Goal: Information Seeking & Learning: Learn about a topic

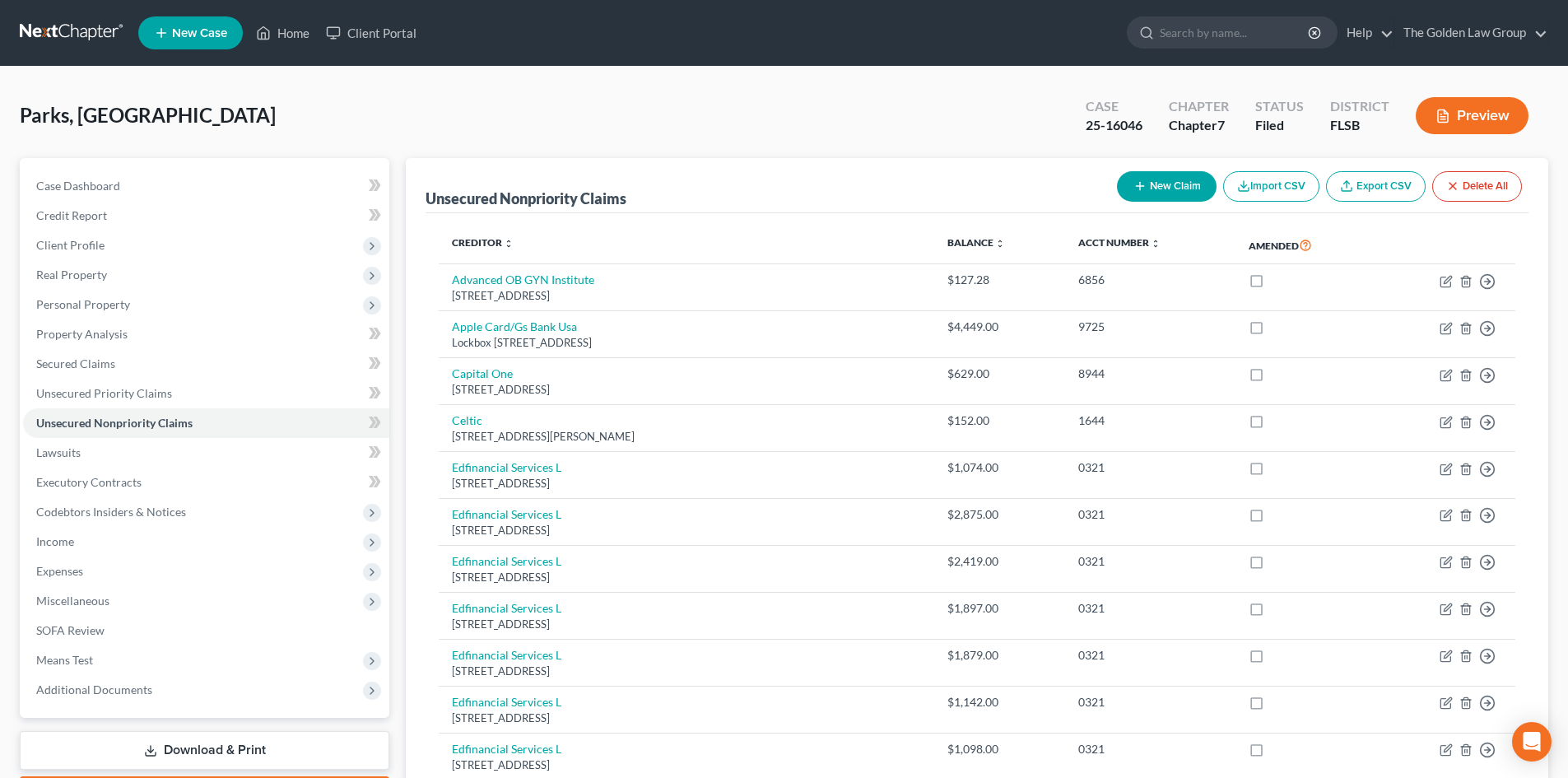
click at [89, 26] on link at bounding box center [72, 33] width 105 height 30
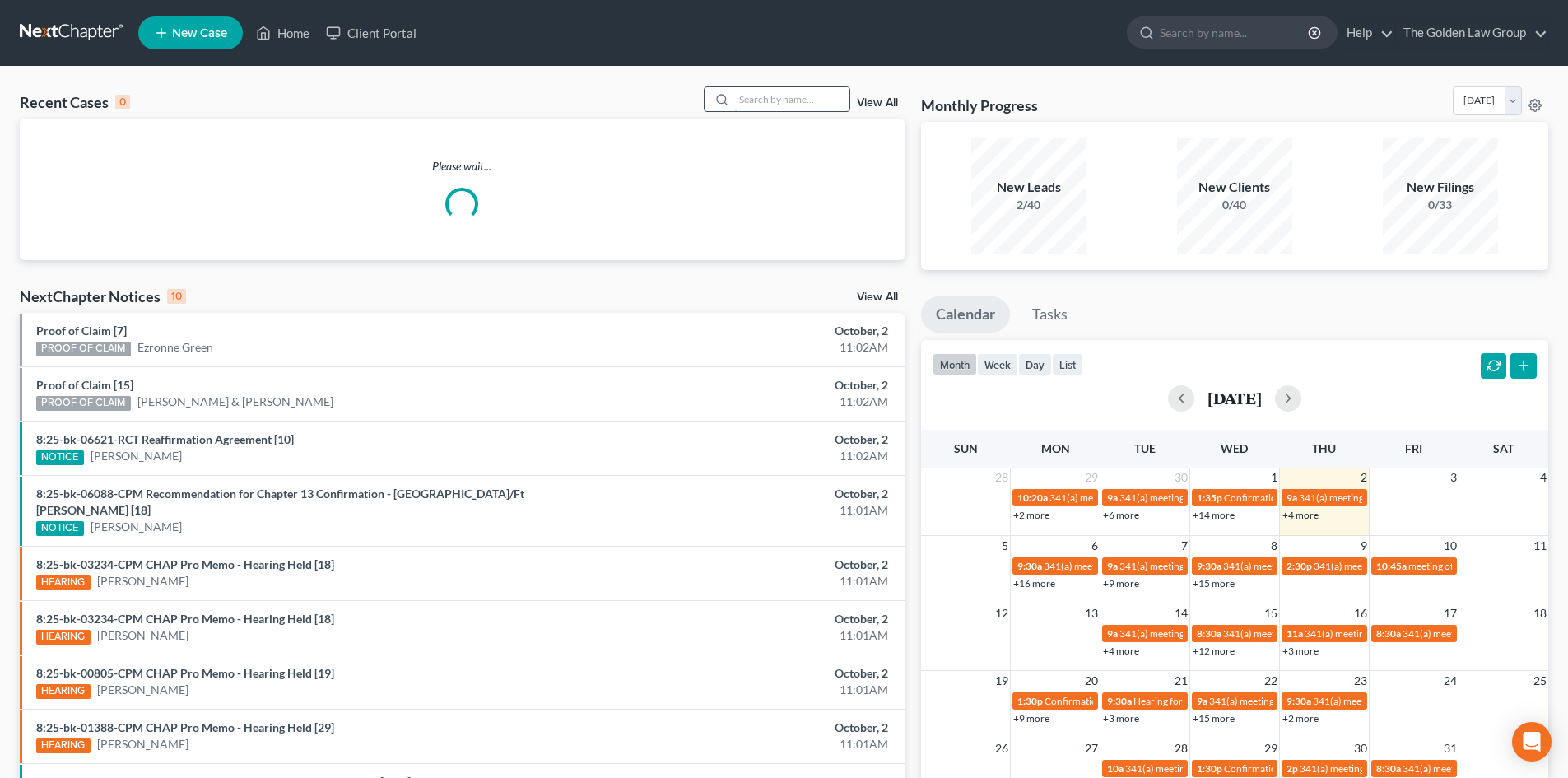
click at [766, 100] on input "search" at bounding box center [791, 98] width 115 height 24
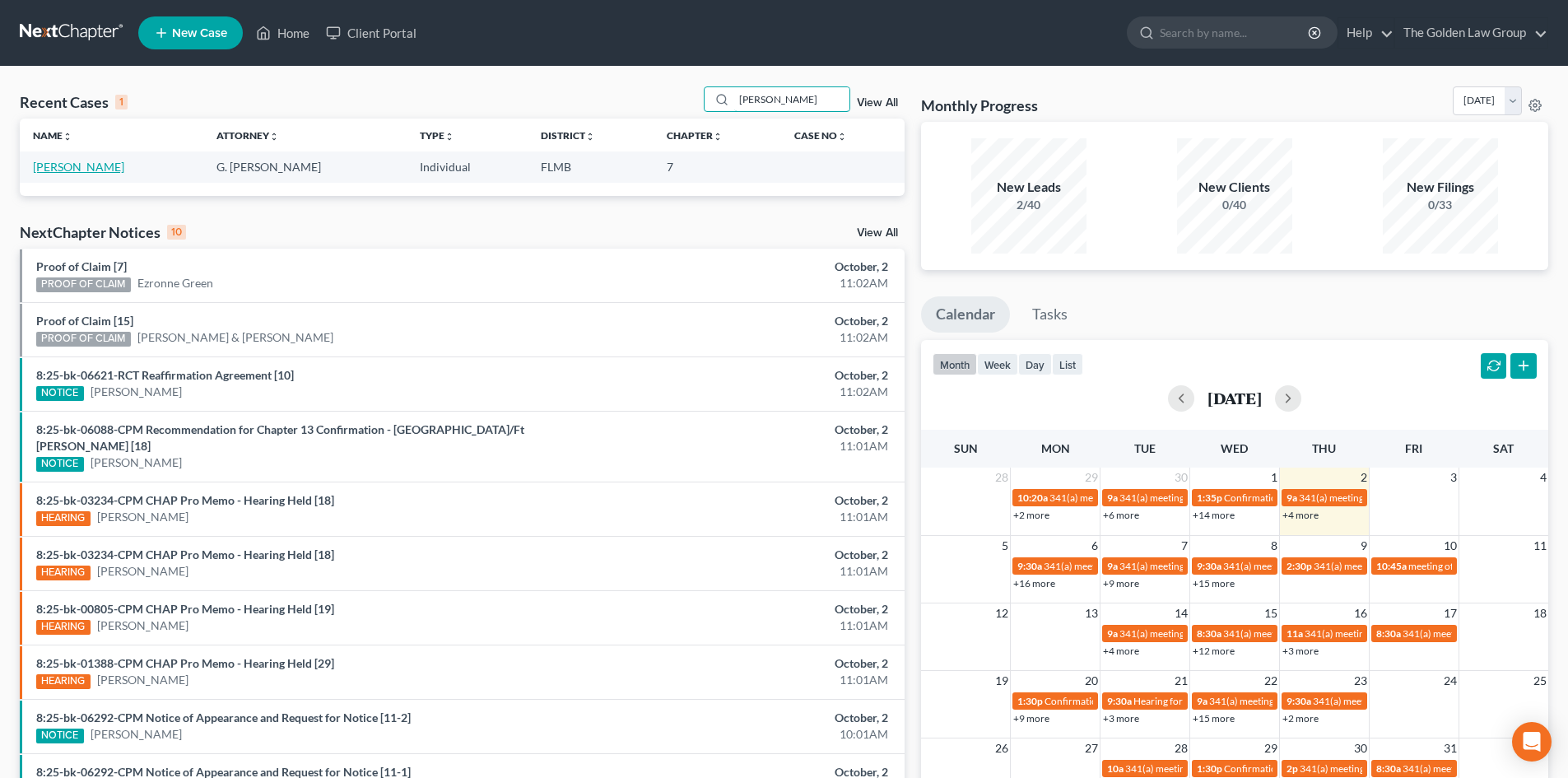
type input "[PERSON_NAME]"
click at [72, 164] on link "Kruse, Sarah" at bounding box center [78, 167] width 91 height 14
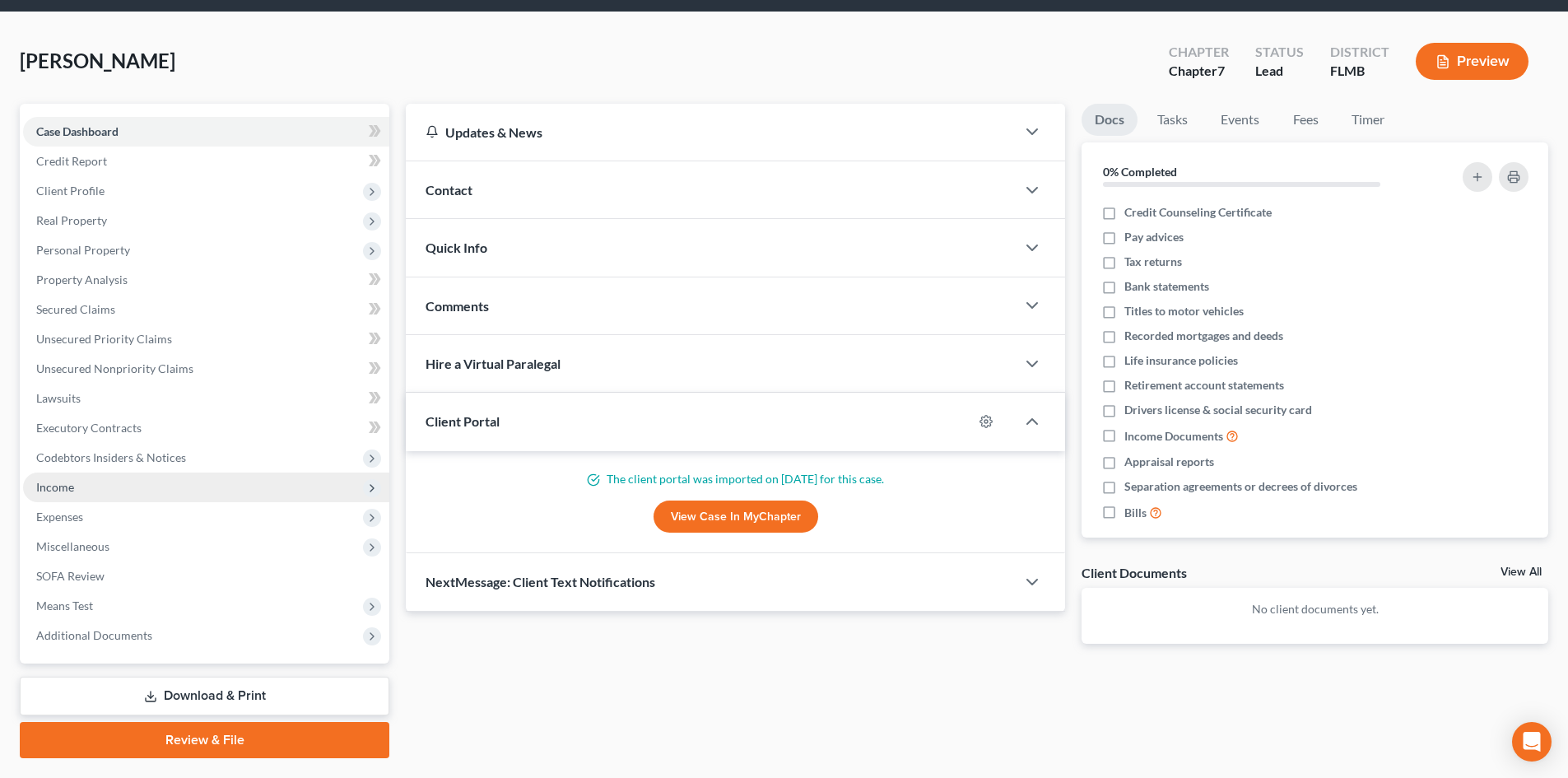
scroll to position [83, 0]
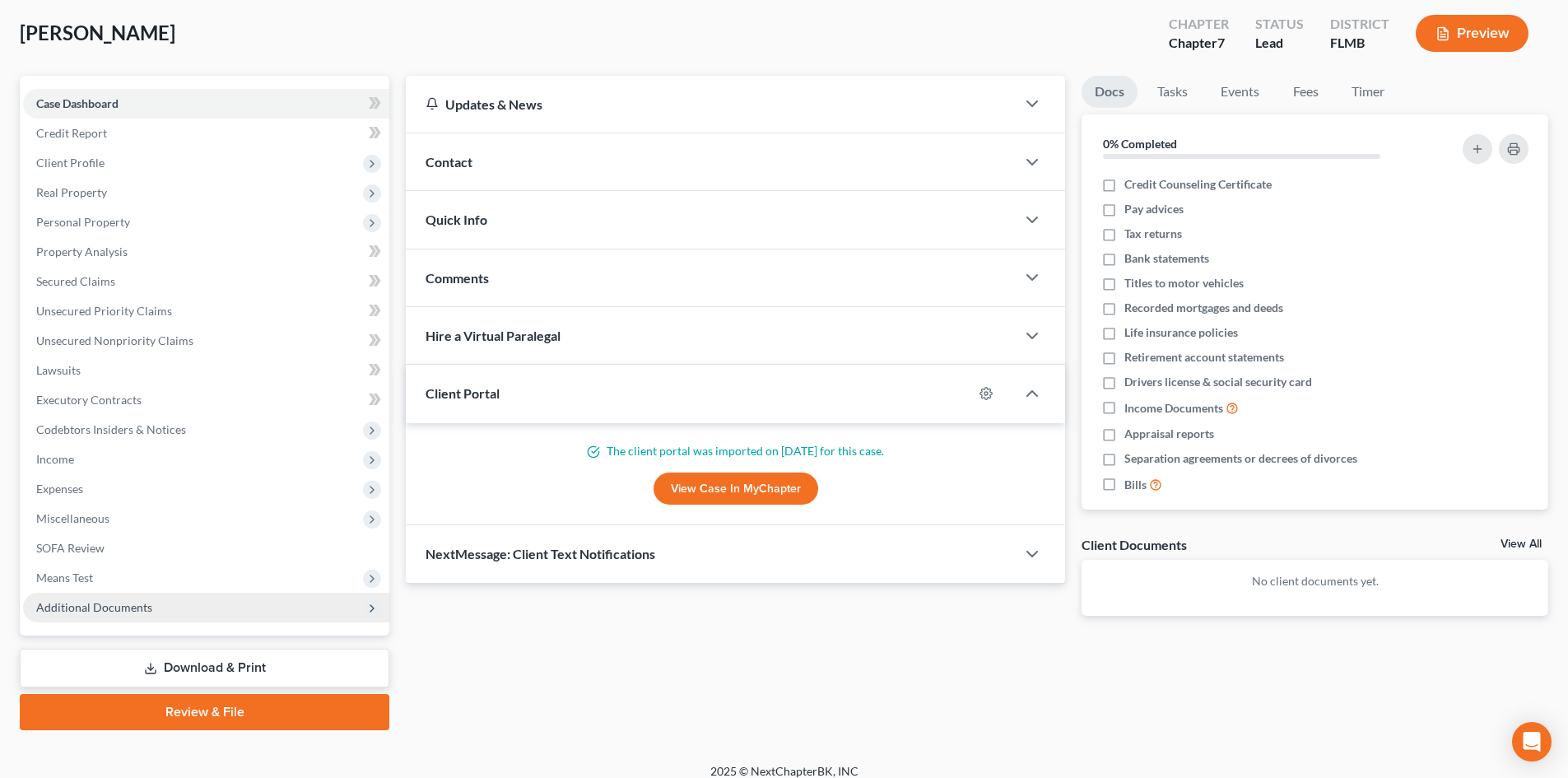
click at [112, 603] on span "Additional Documents" at bounding box center [94, 607] width 116 height 14
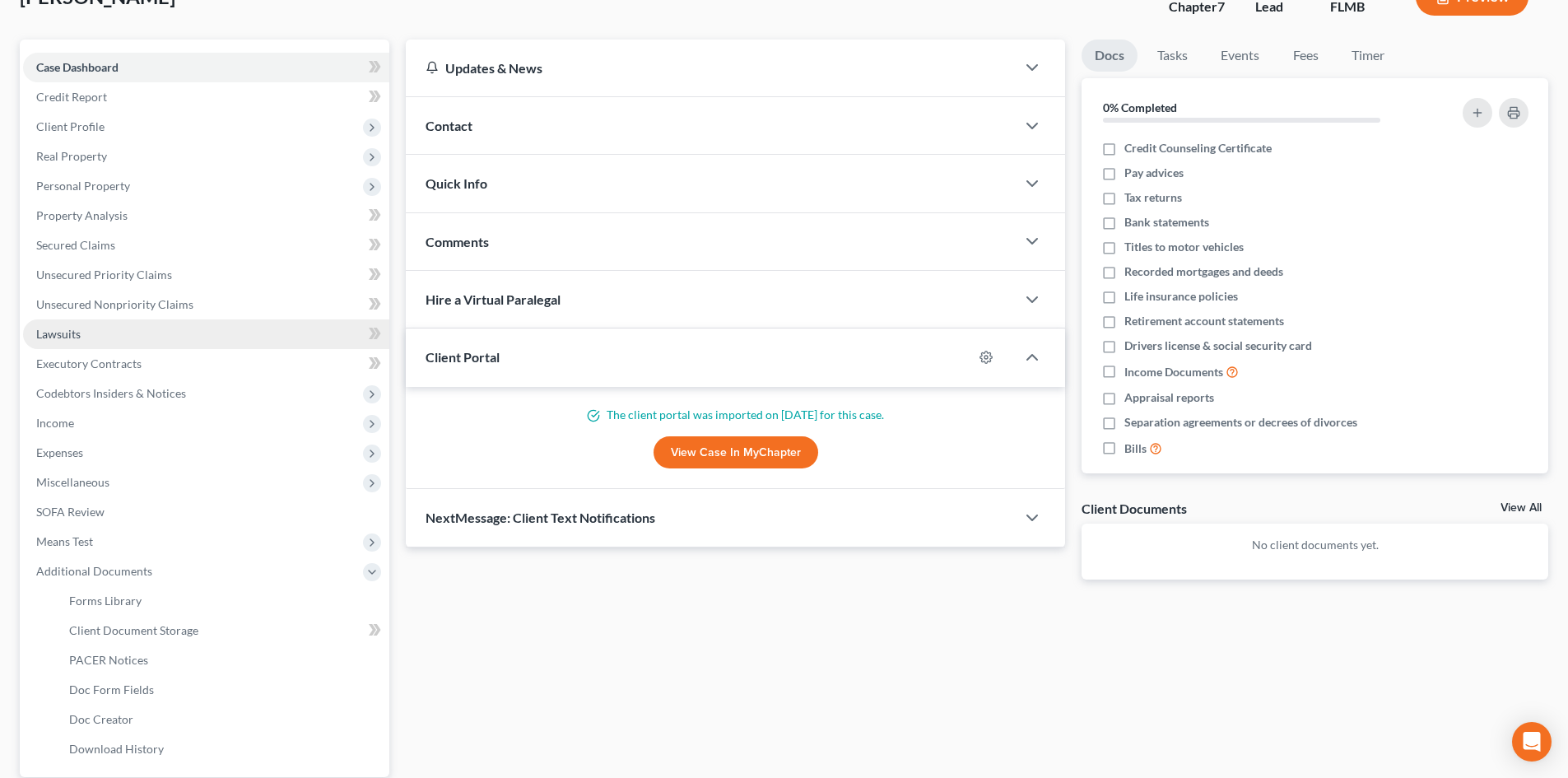
scroll to position [0, 0]
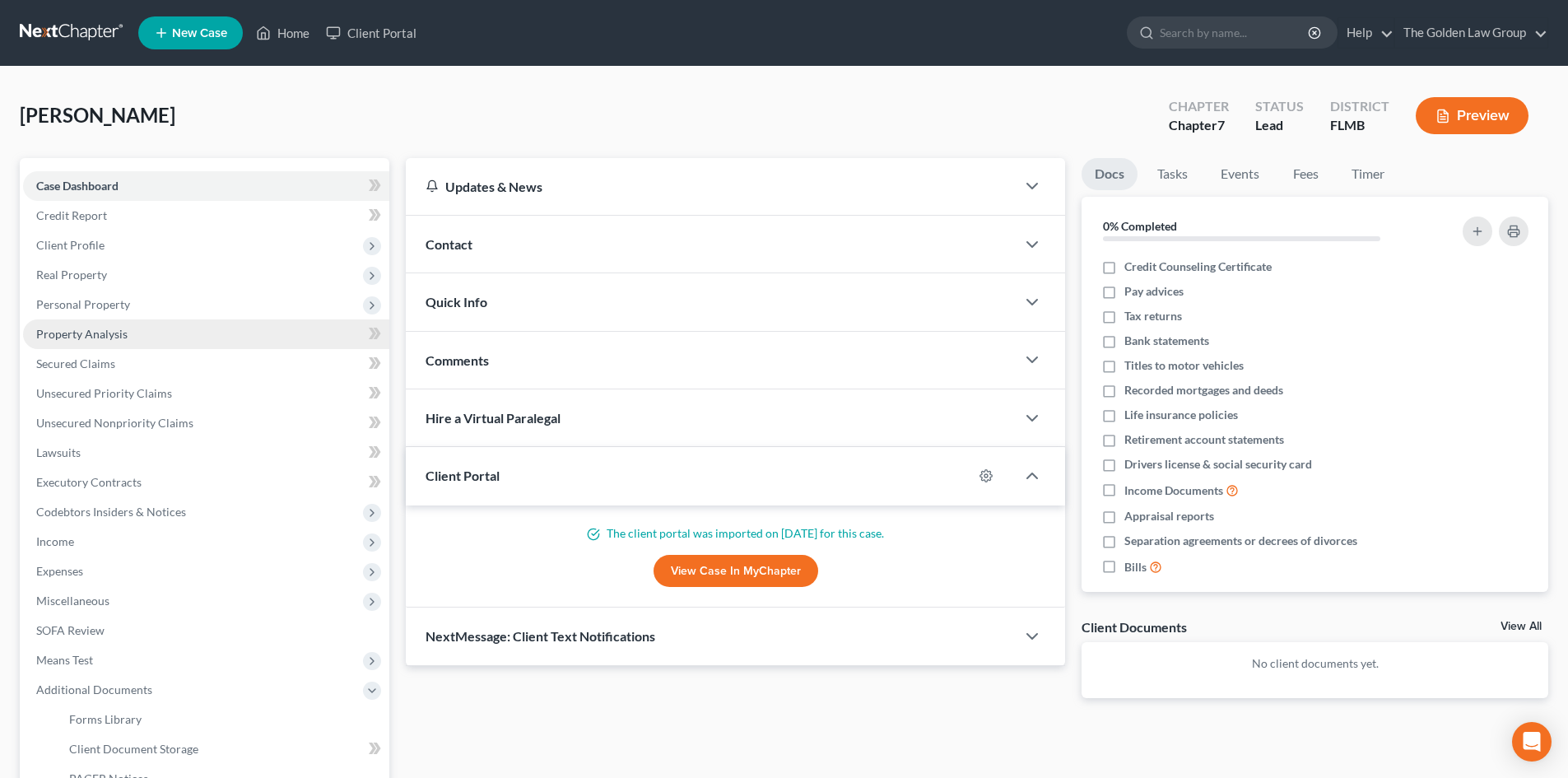
click at [146, 337] on link "Property Analysis" at bounding box center [206, 334] width 367 height 30
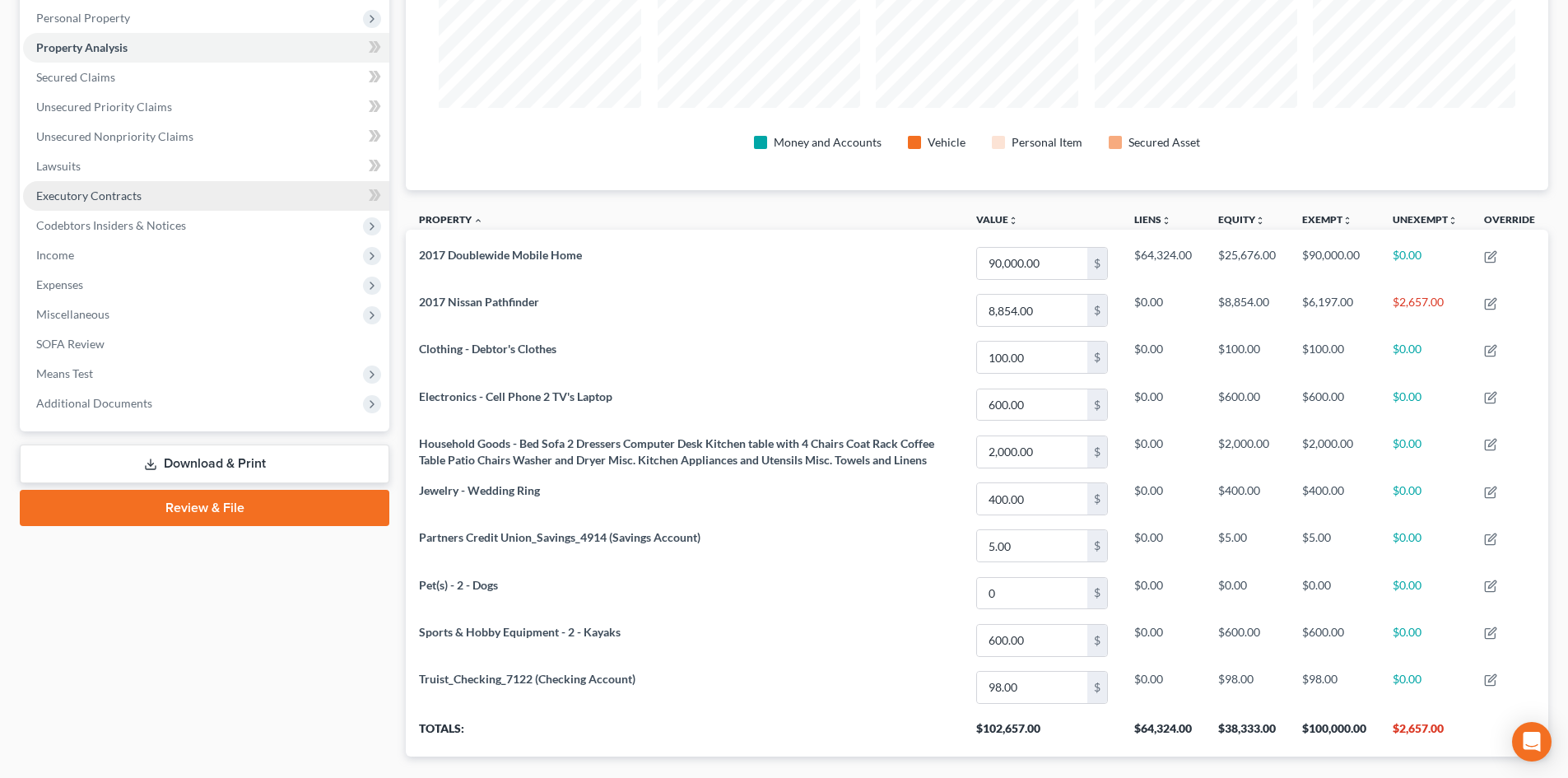
scroll to position [215, 0]
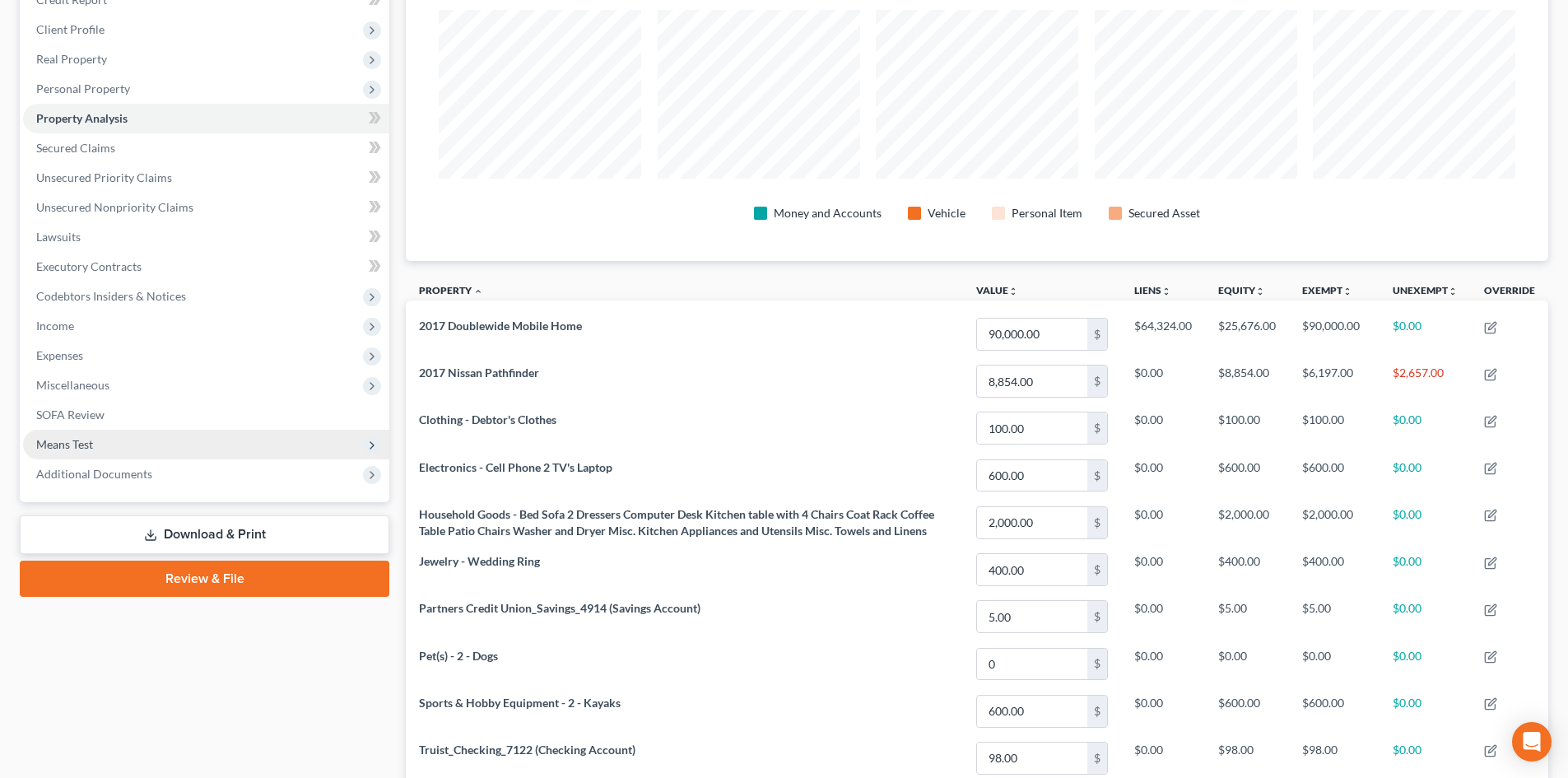
click at [120, 440] on span "Means Test" at bounding box center [206, 445] width 367 height 30
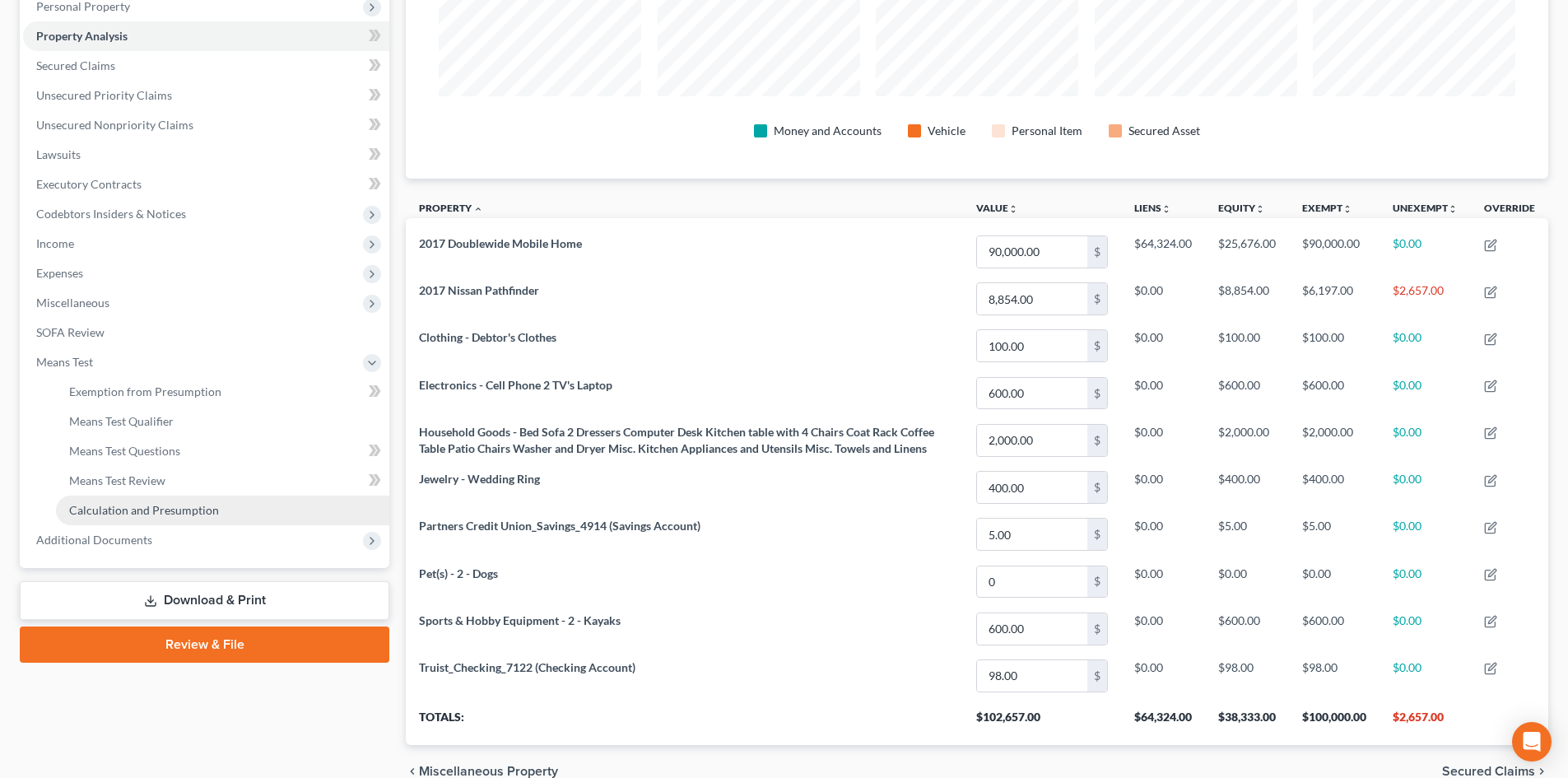
click at [188, 505] on span "Calculation and Presumption" at bounding box center [144, 510] width 149 height 14
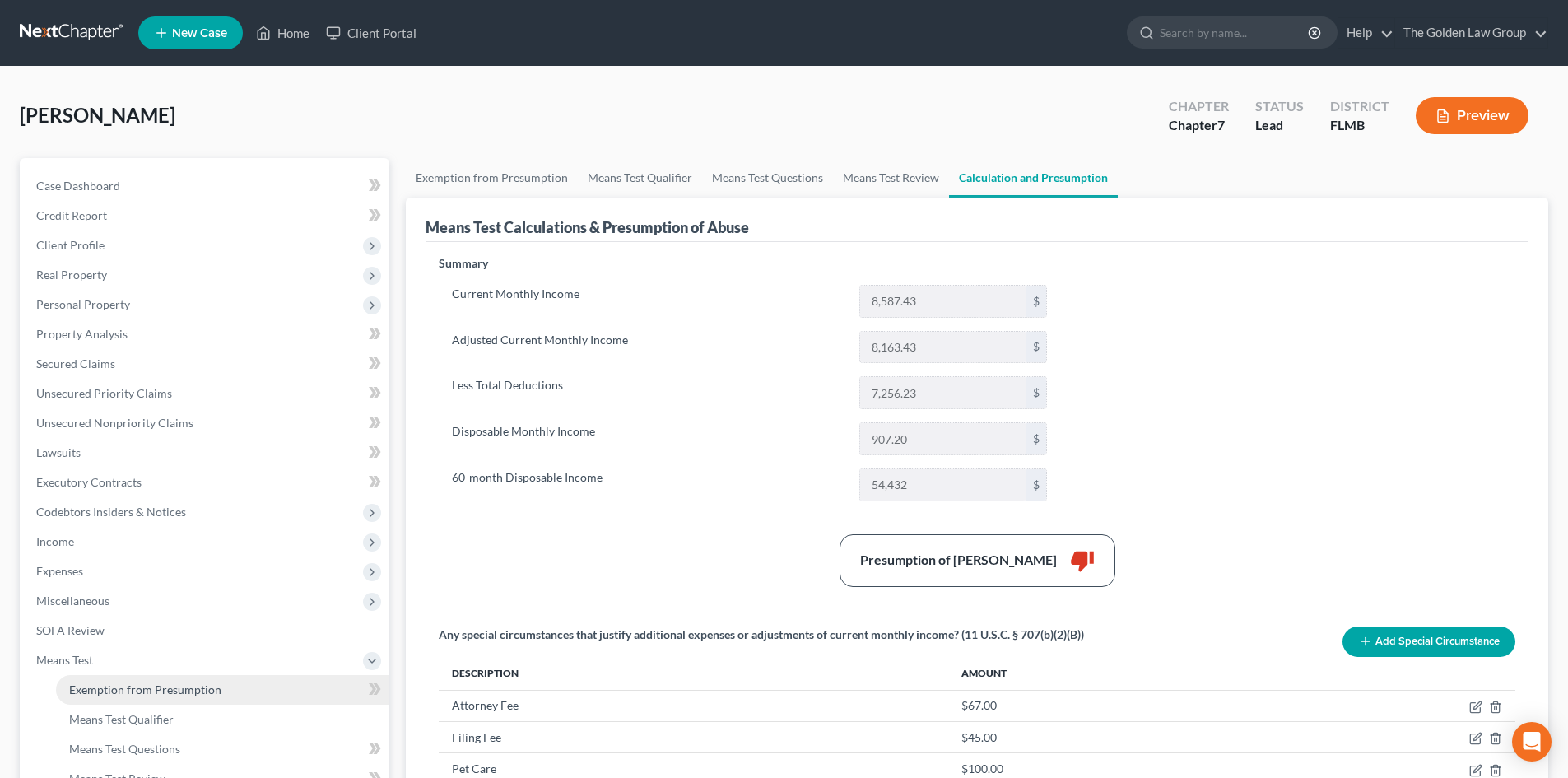
scroll to position [83, 0]
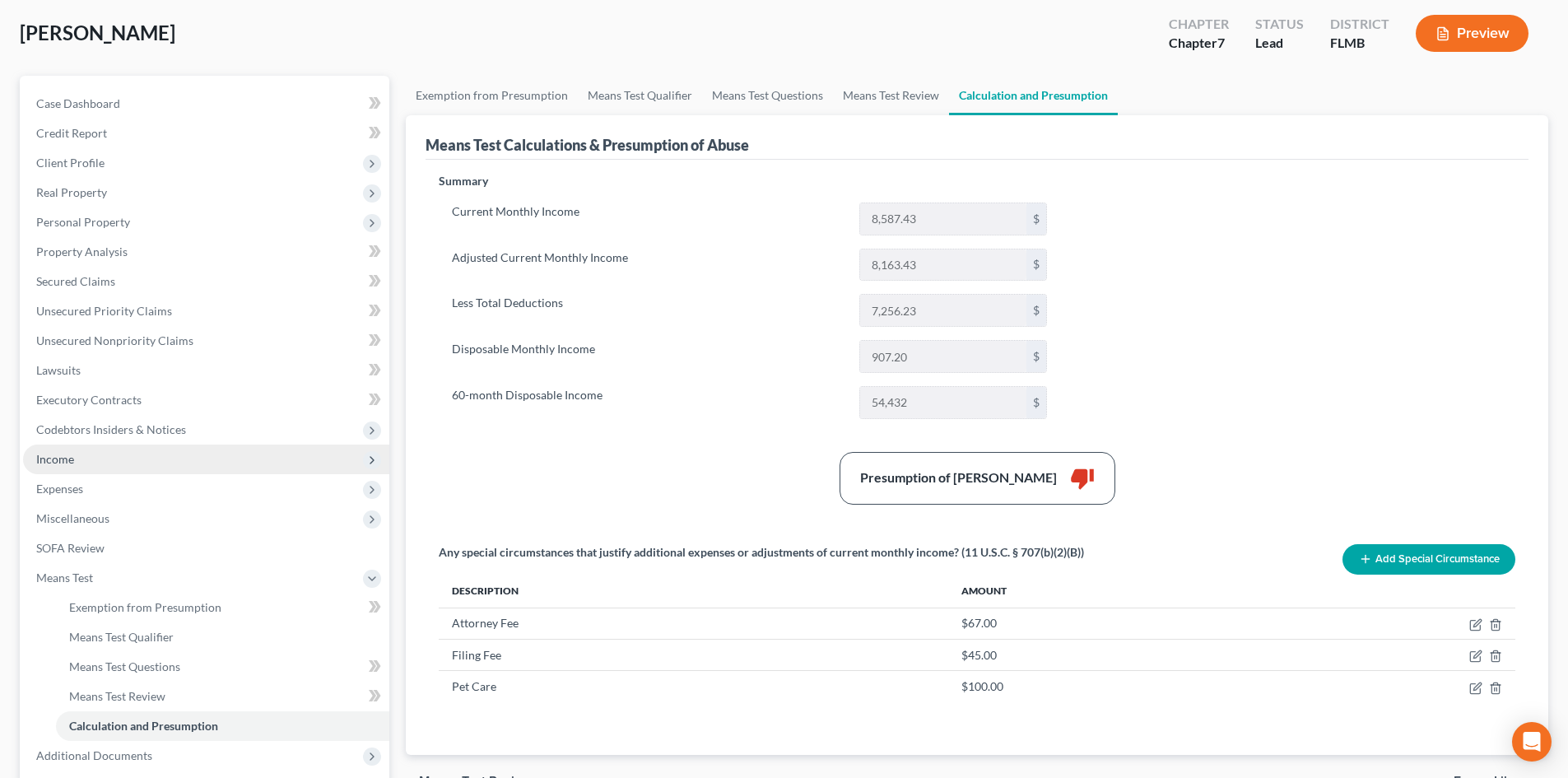
click at [112, 458] on span "Income" at bounding box center [206, 460] width 367 height 30
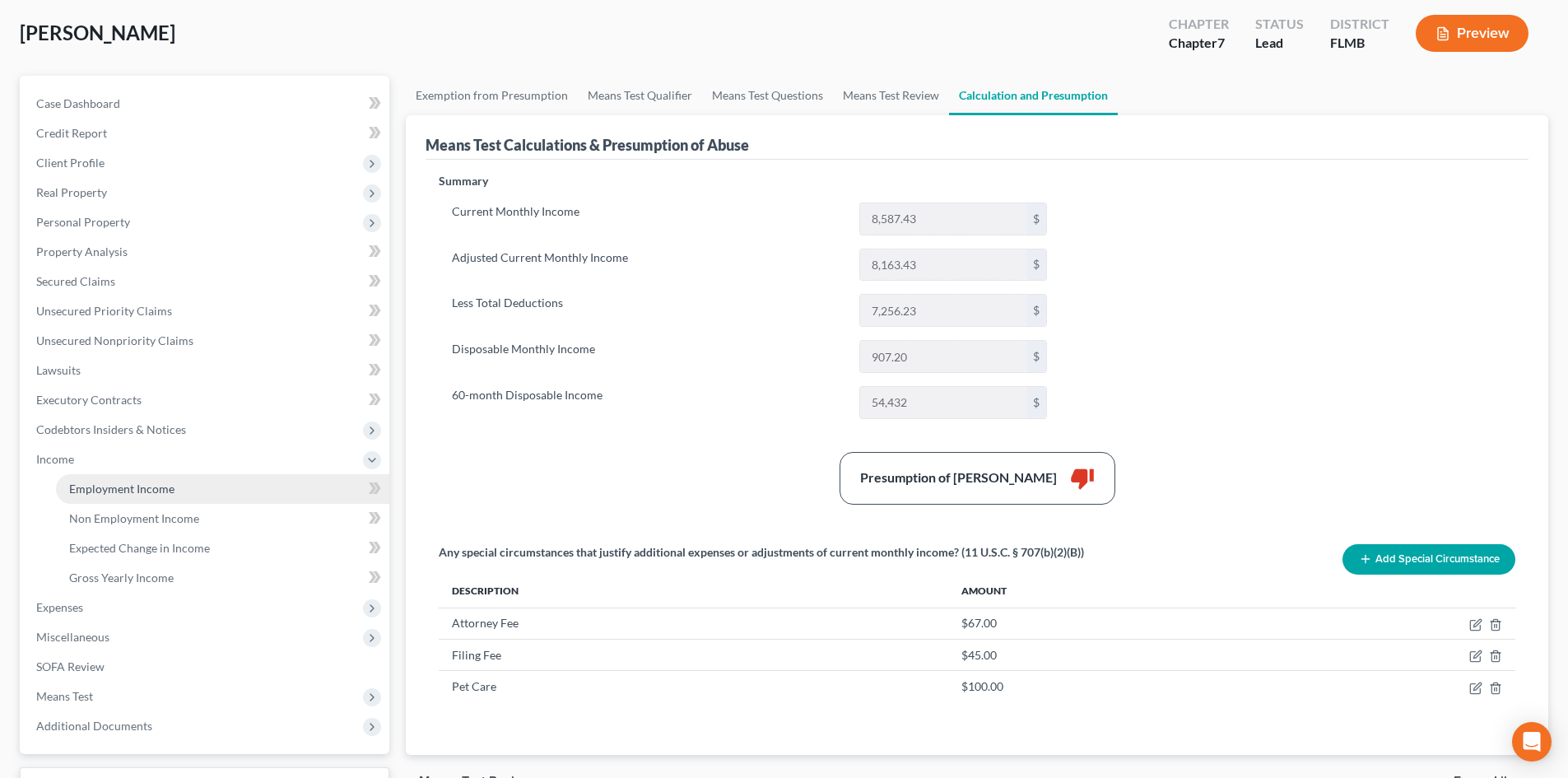
click at [139, 485] on span "Employment Income" at bounding box center [122, 489] width 105 height 14
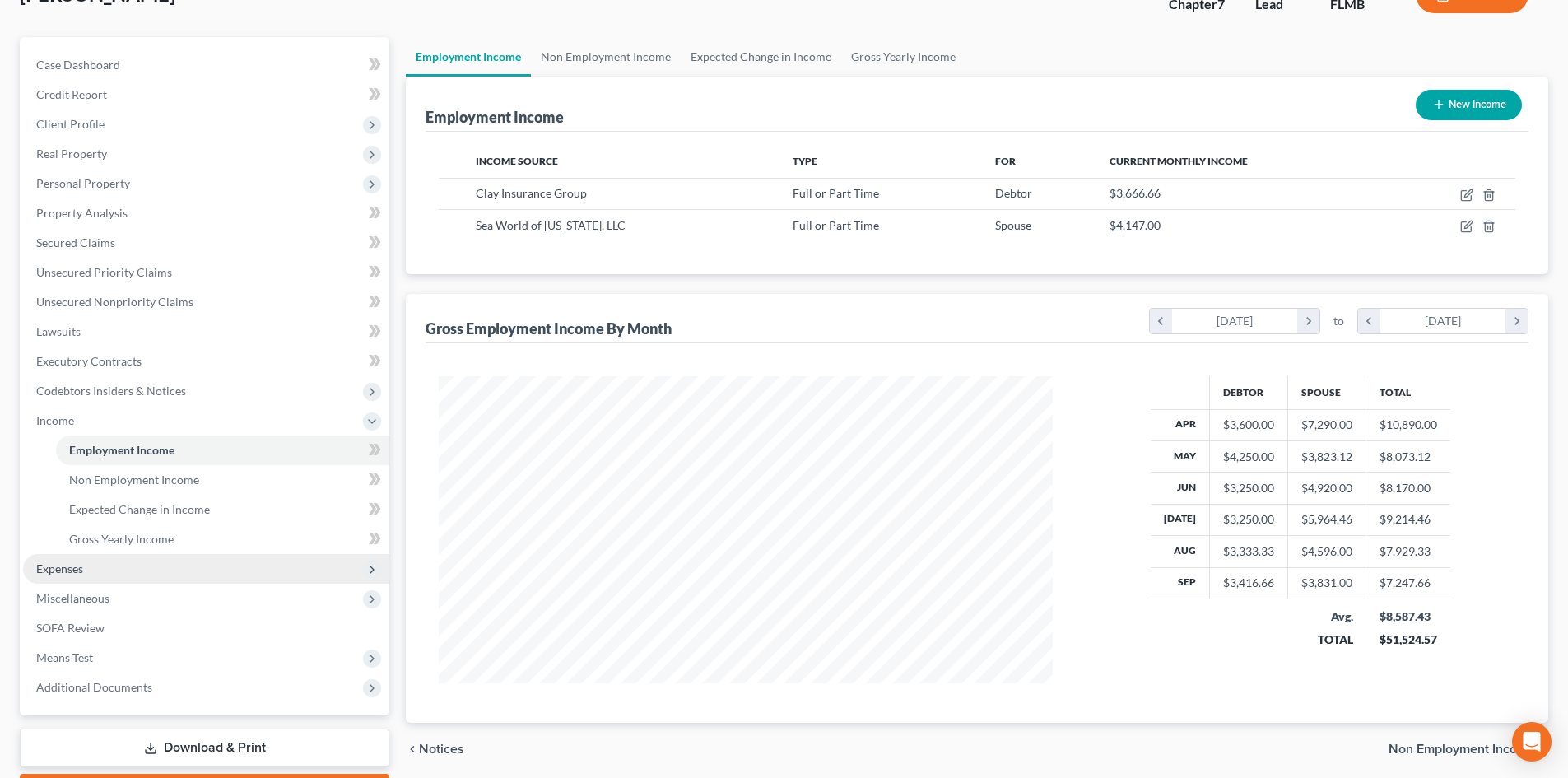
scroll to position [164, 0]
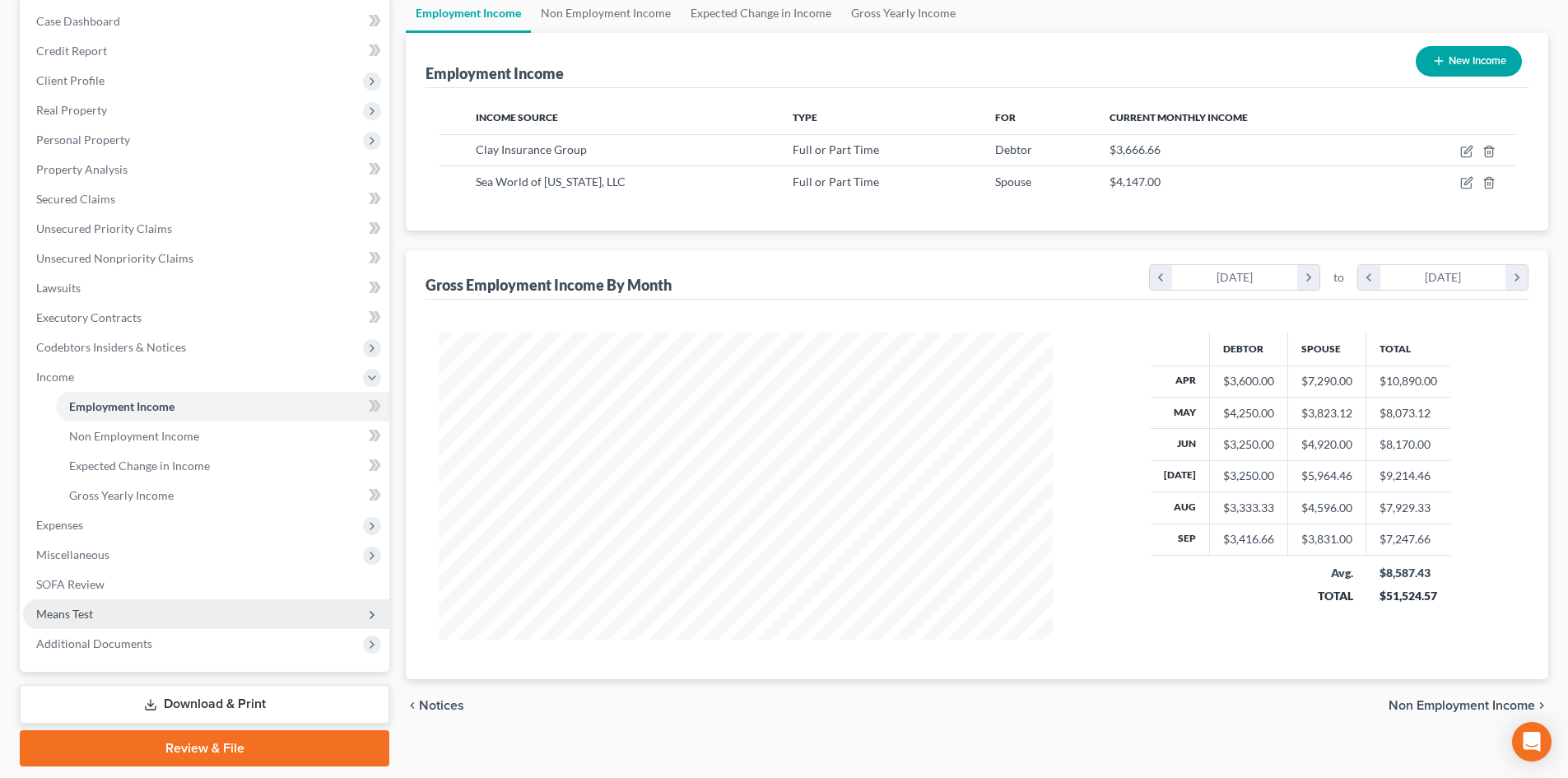
click at [104, 609] on span "Means Test" at bounding box center [206, 614] width 367 height 30
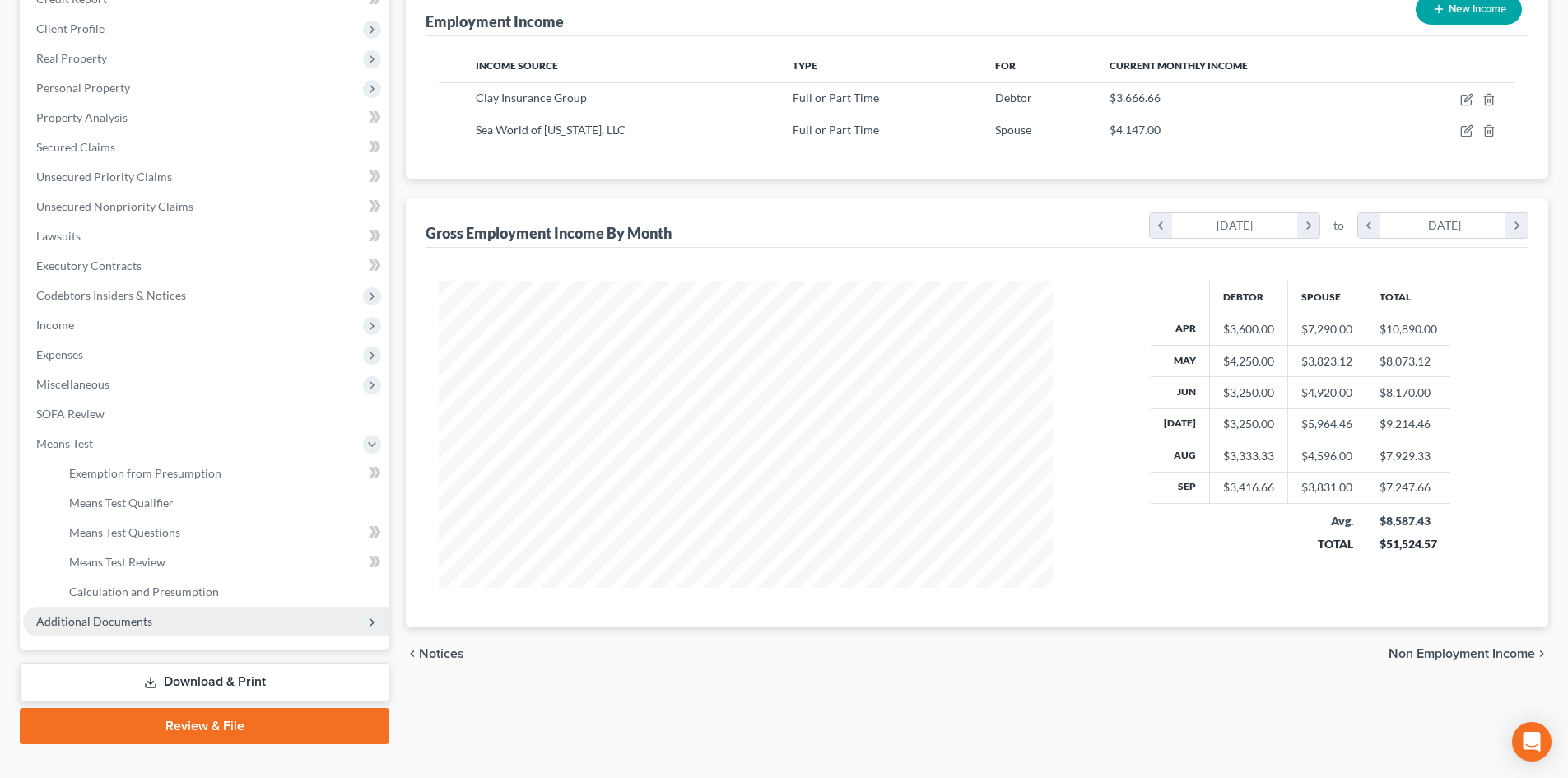
scroll to position [245, 0]
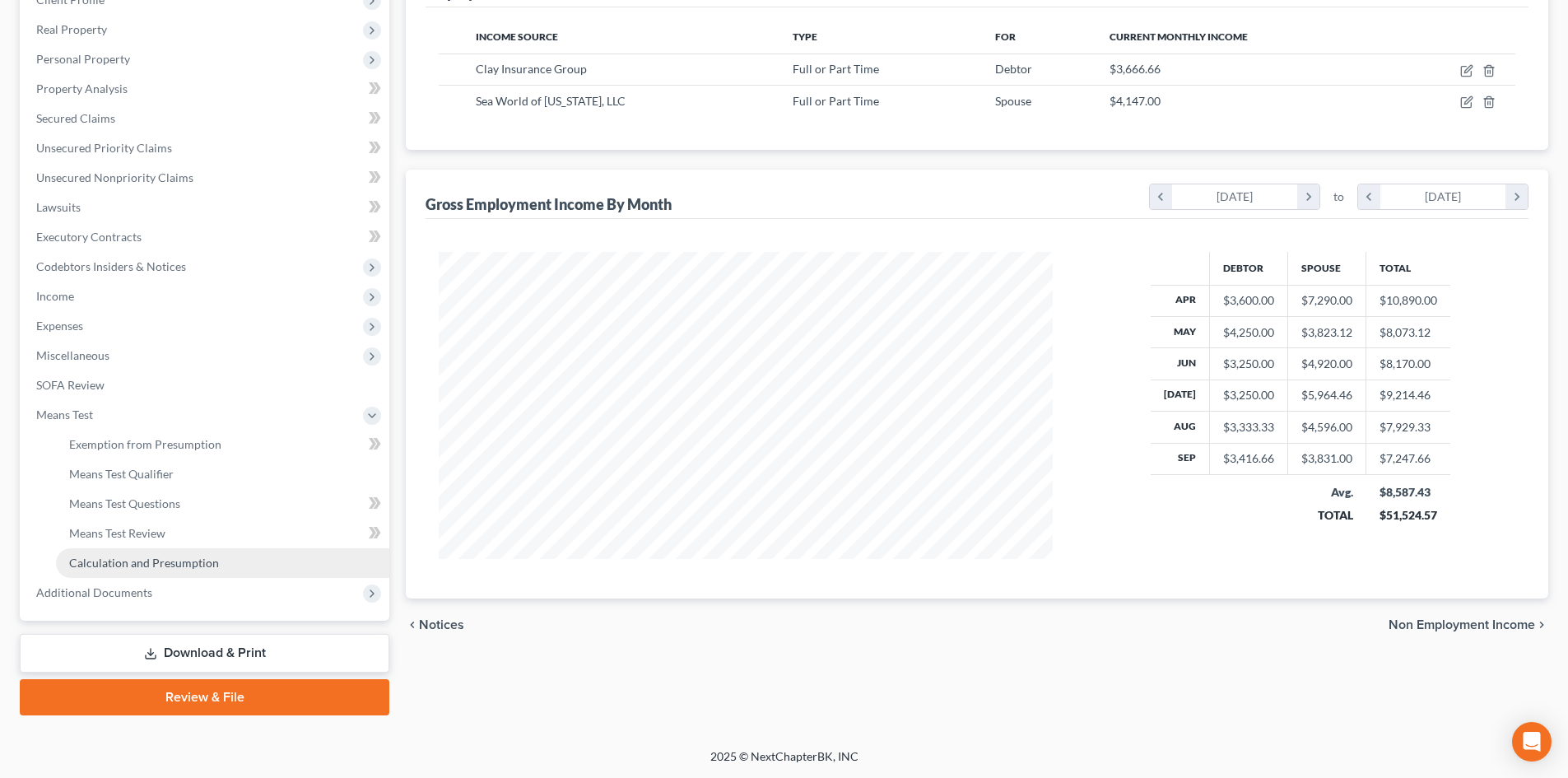
click at [177, 562] on span "Calculation and Presumption" at bounding box center [144, 563] width 149 height 14
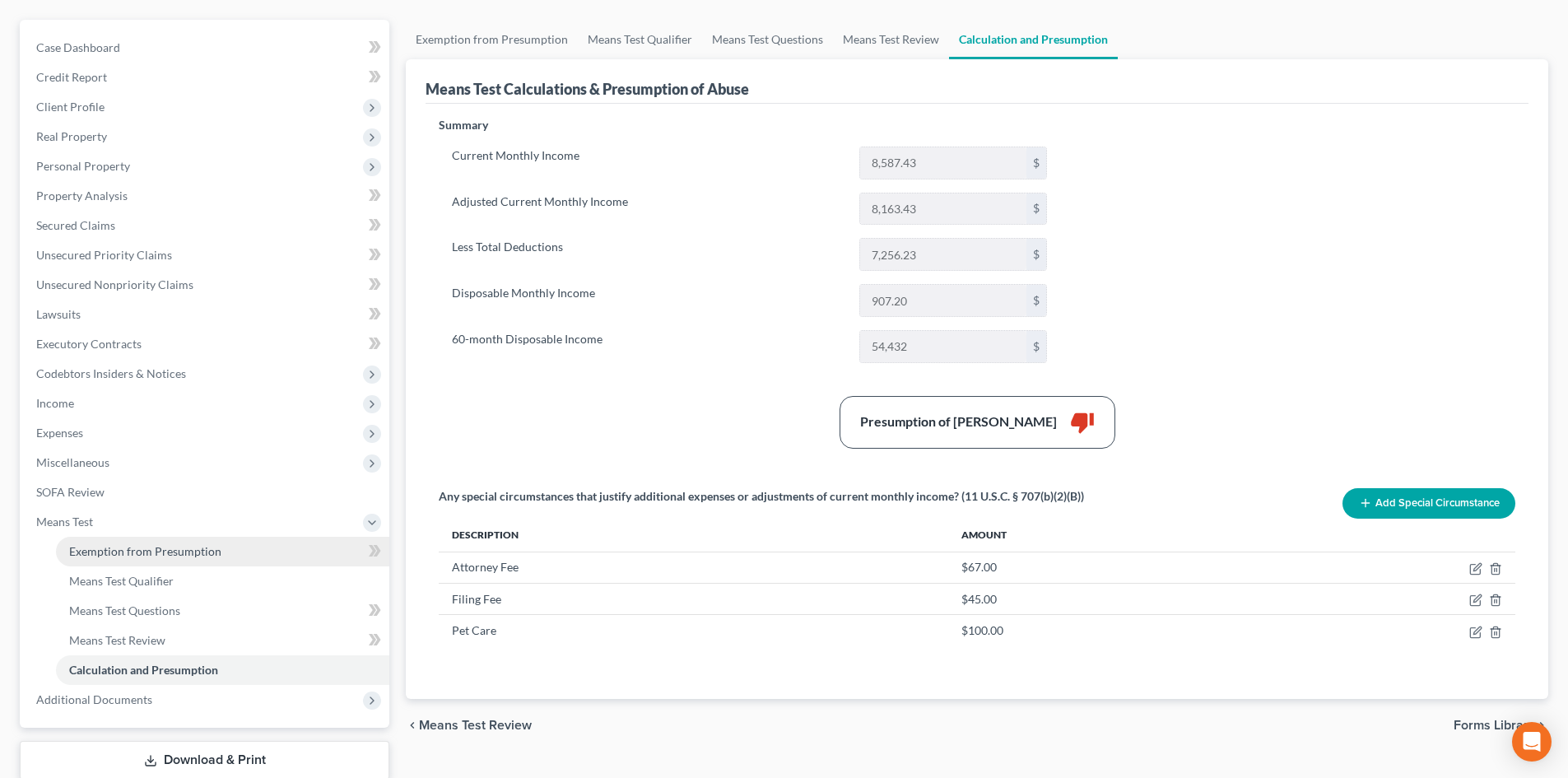
scroll to position [164, 0]
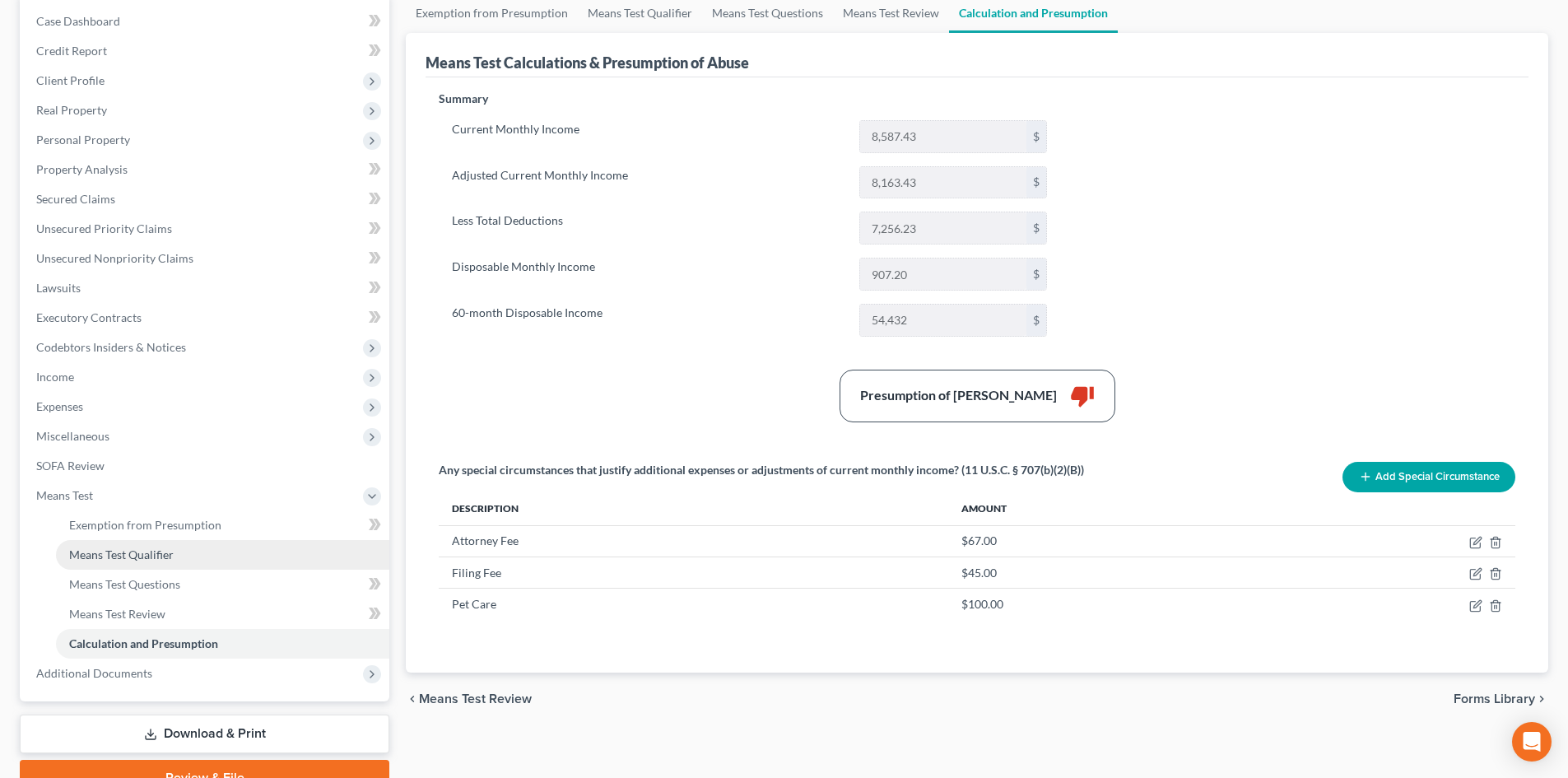
click at [181, 554] on link "Means Test Qualifier" at bounding box center [222, 555] width 333 height 30
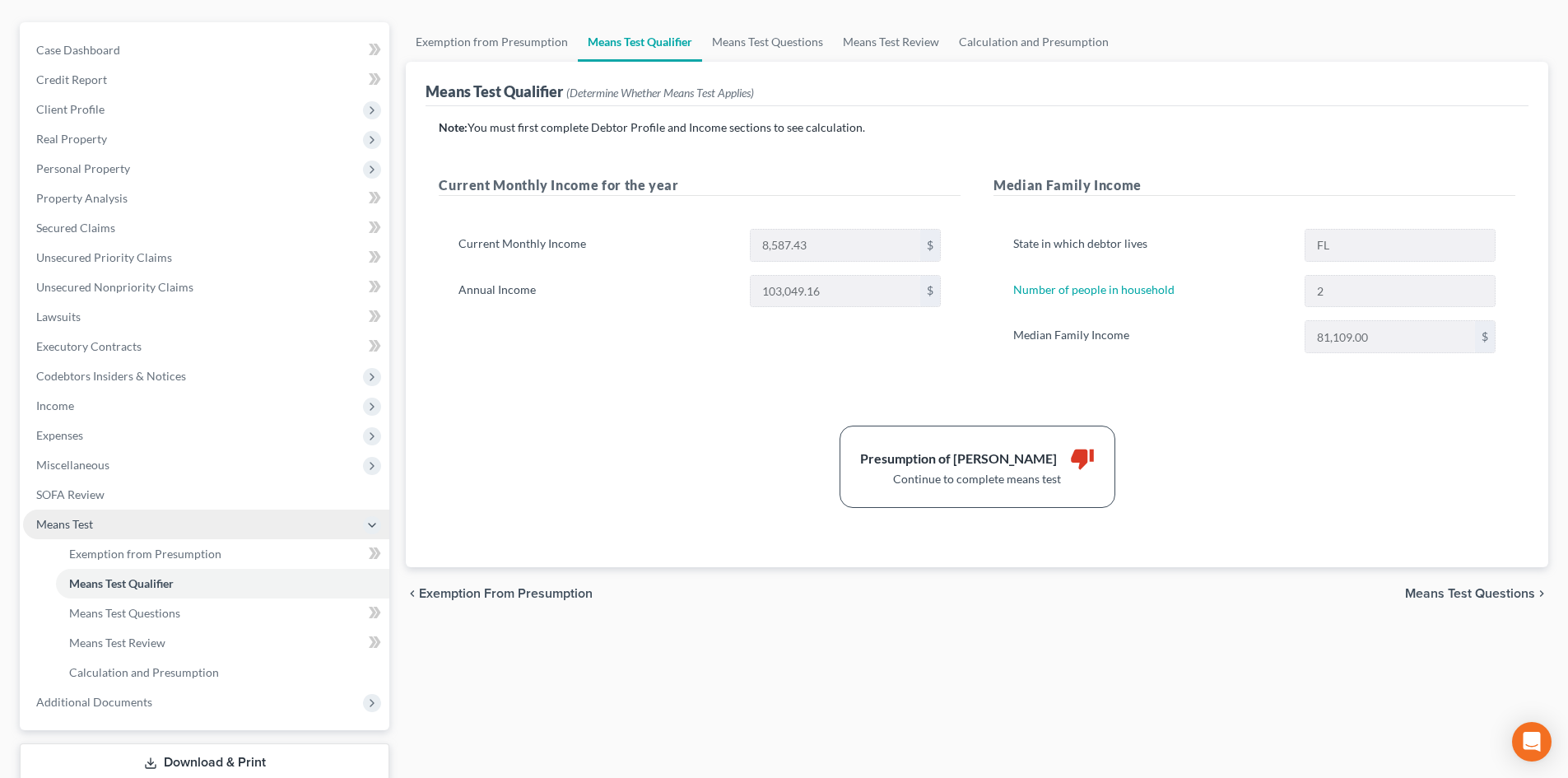
scroll to position [164, 0]
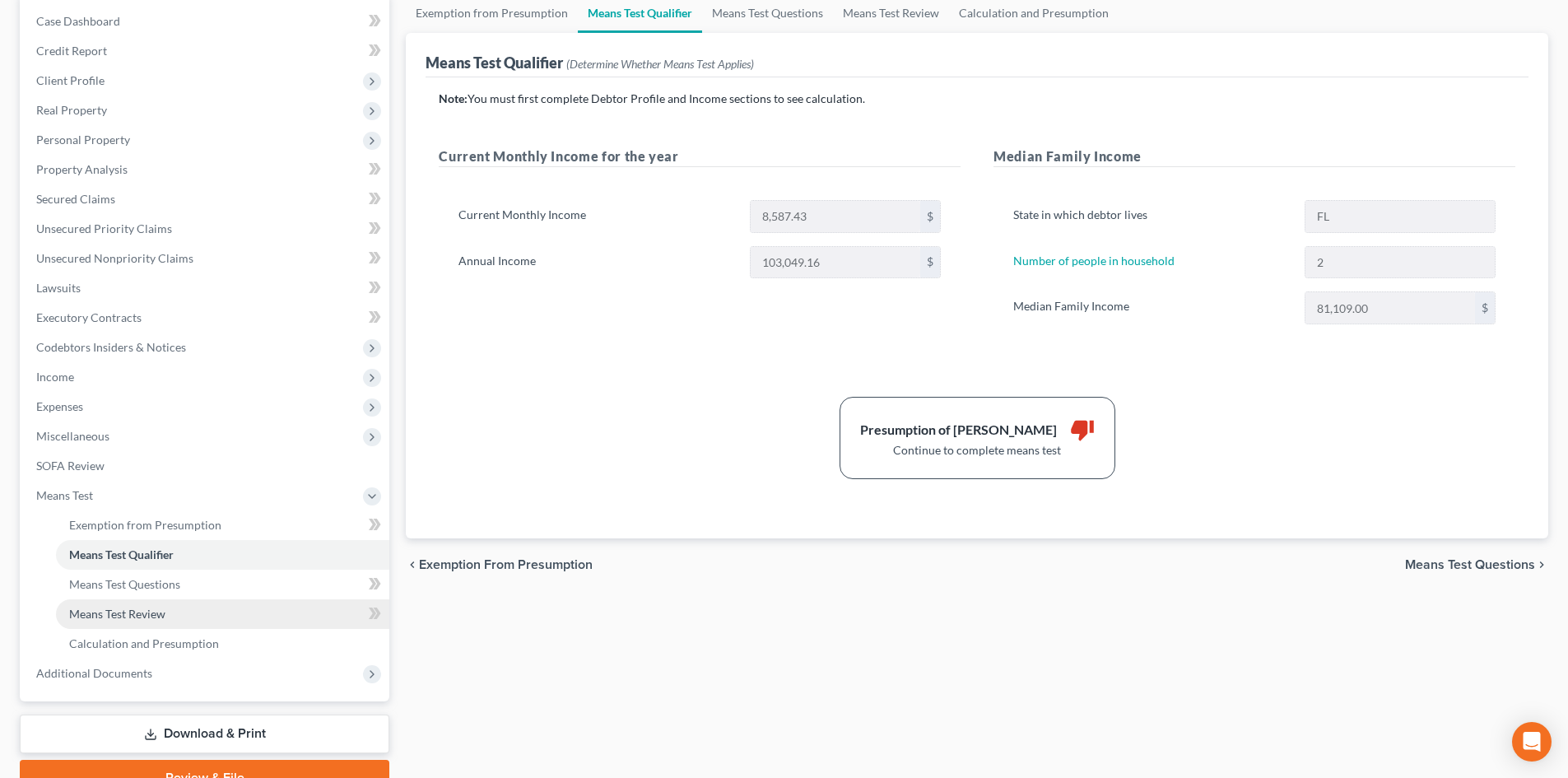
click at [163, 615] on span "Means Test Review" at bounding box center [118, 614] width 97 height 14
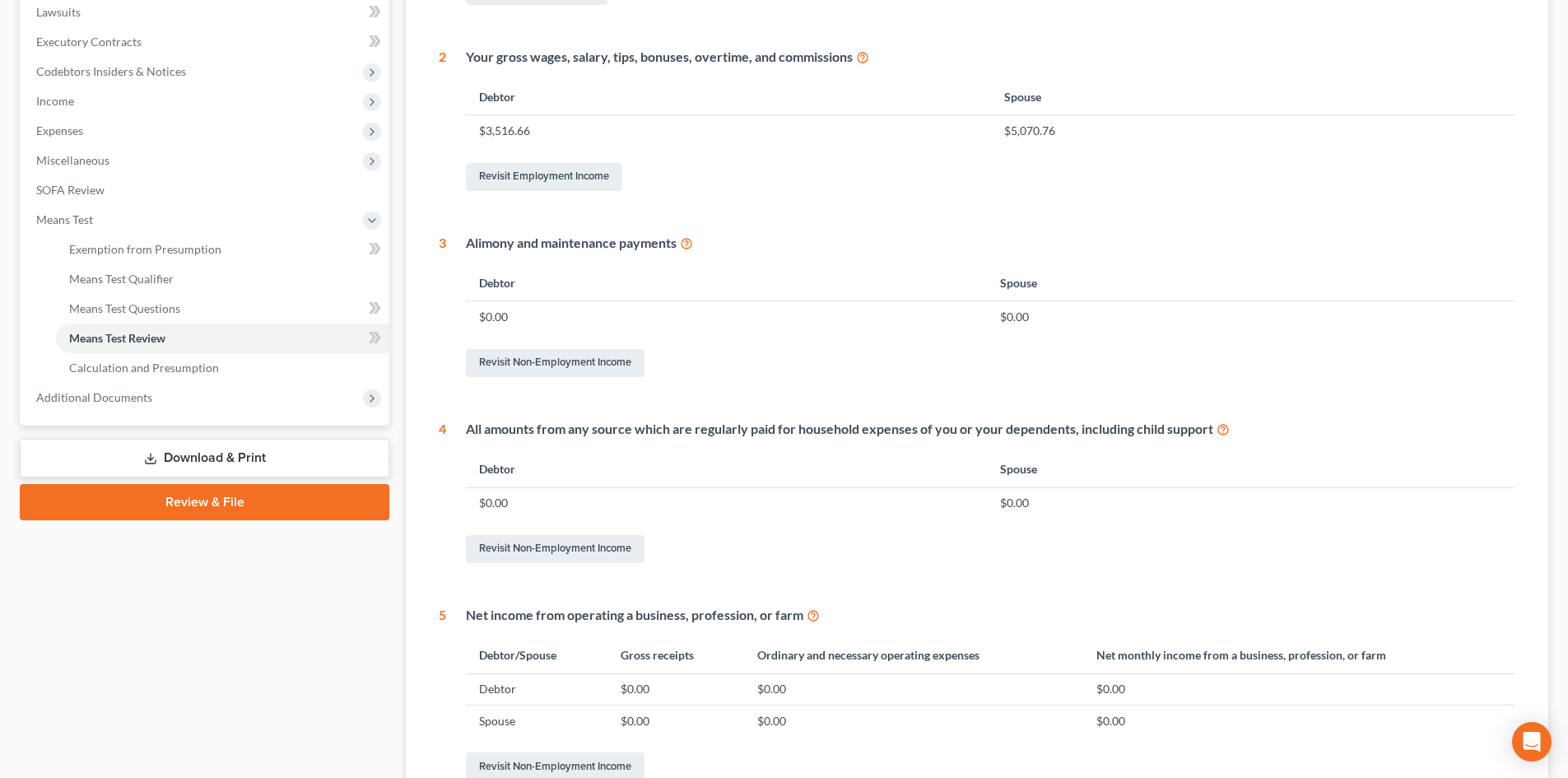
scroll to position [411, 0]
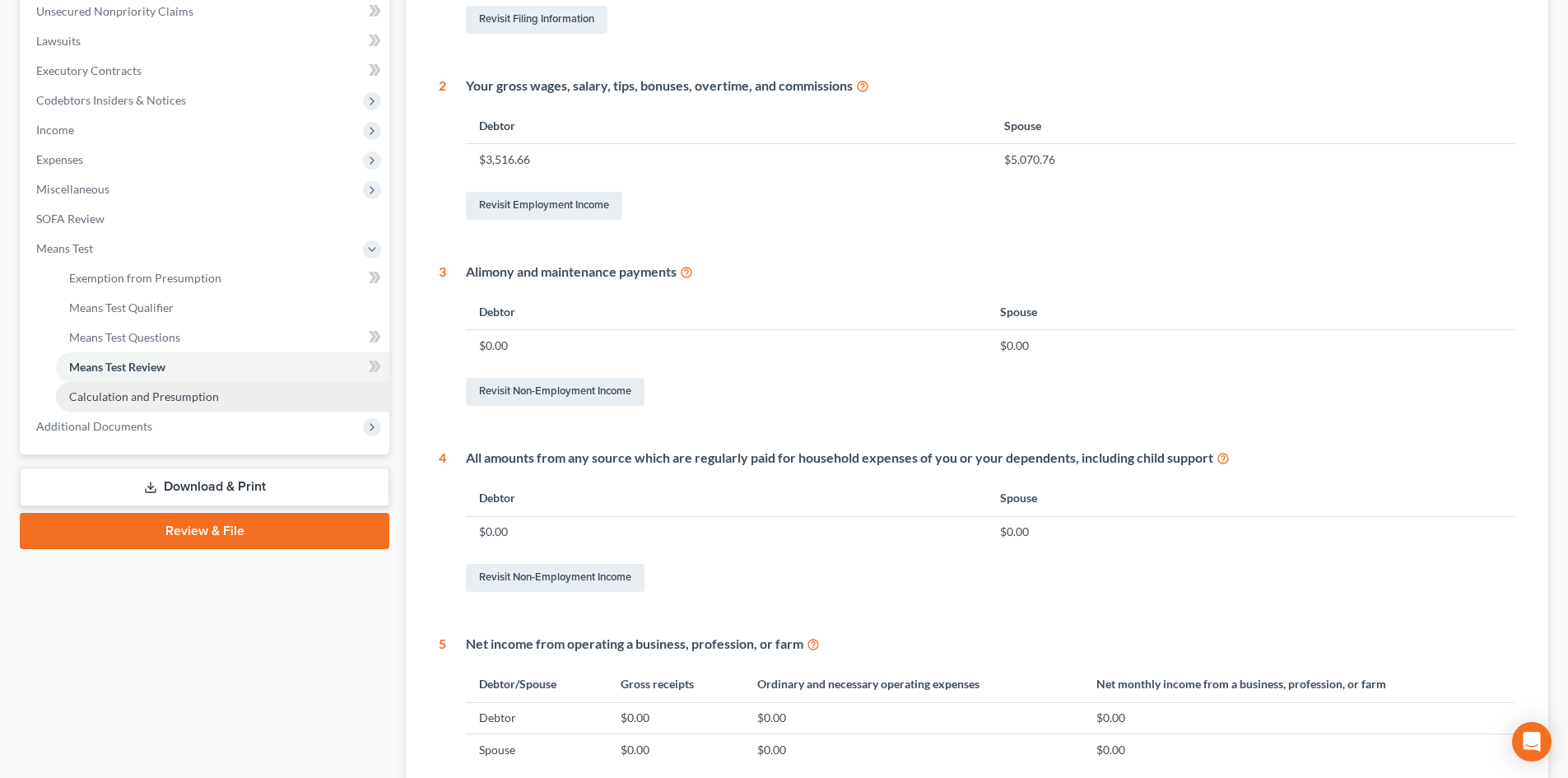
click at [198, 396] on span "Calculation and Presumption" at bounding box center [144, 396] width 149 height 14
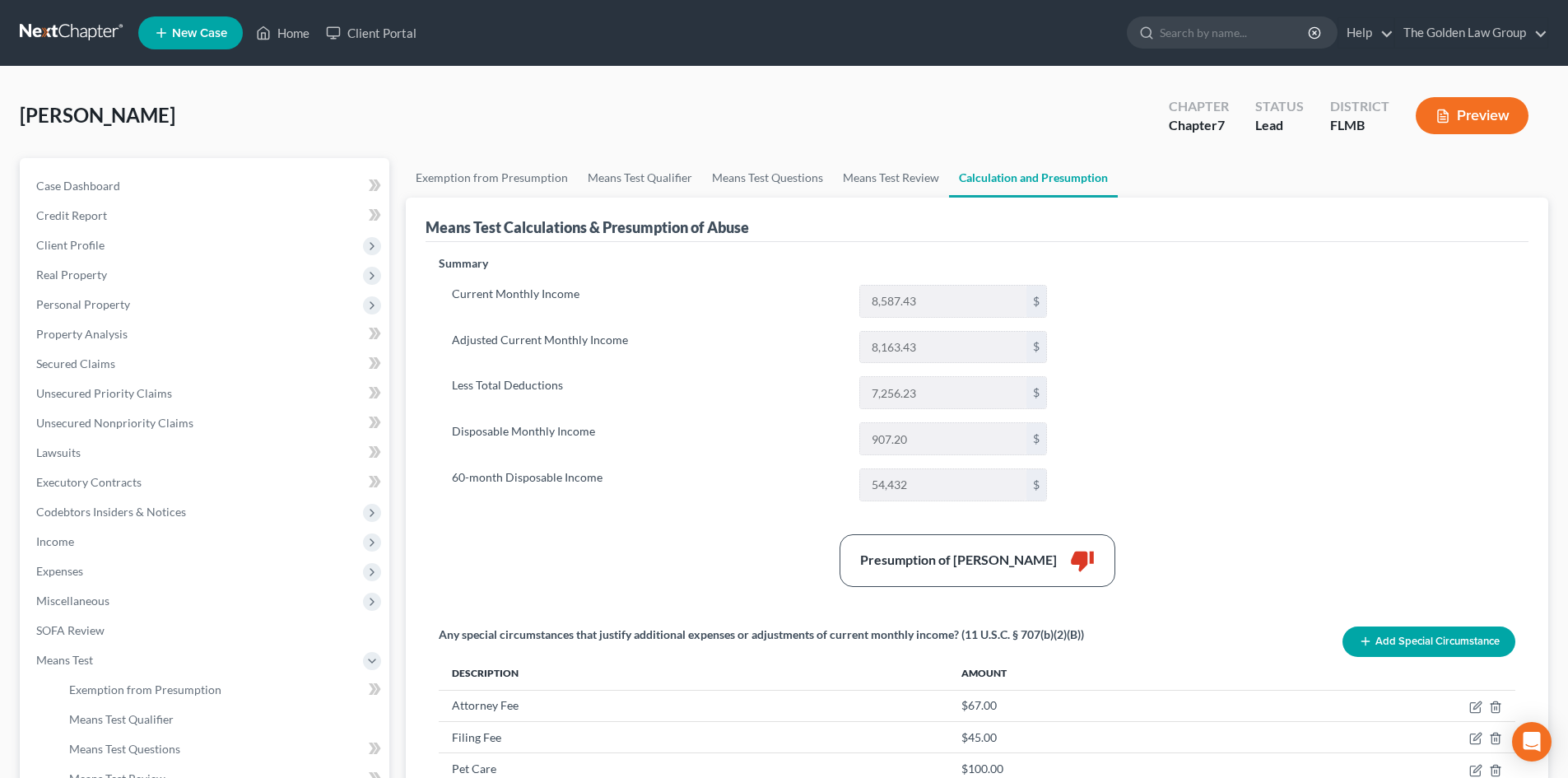
click at [1482, 120] on button "Preview" at bounding box center [1472, 115] width 113 height 37
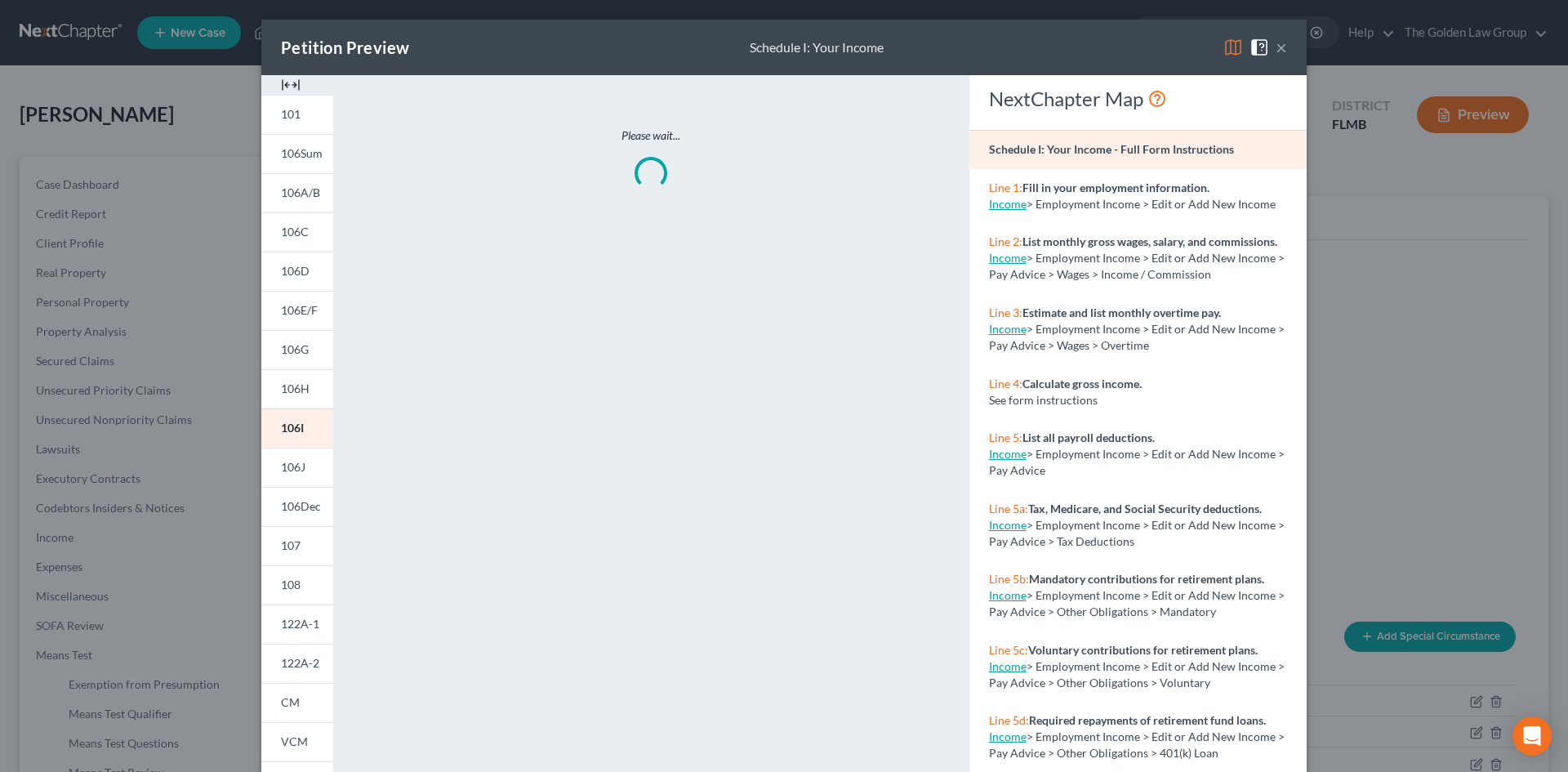
click at [1232, 45] on img at bounding box center [1233, 47] width 19 height 19
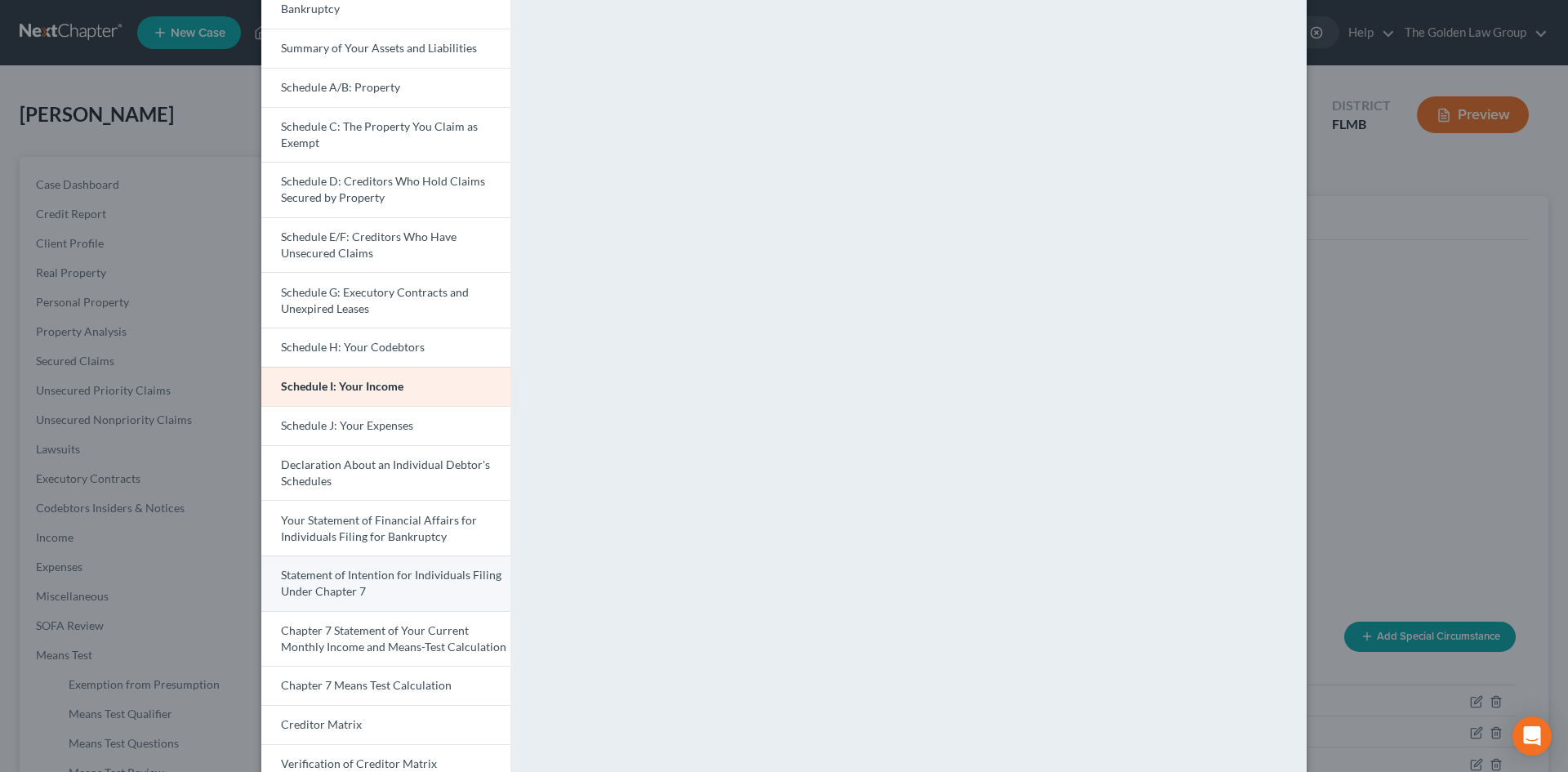
scroll to position [163, 0]
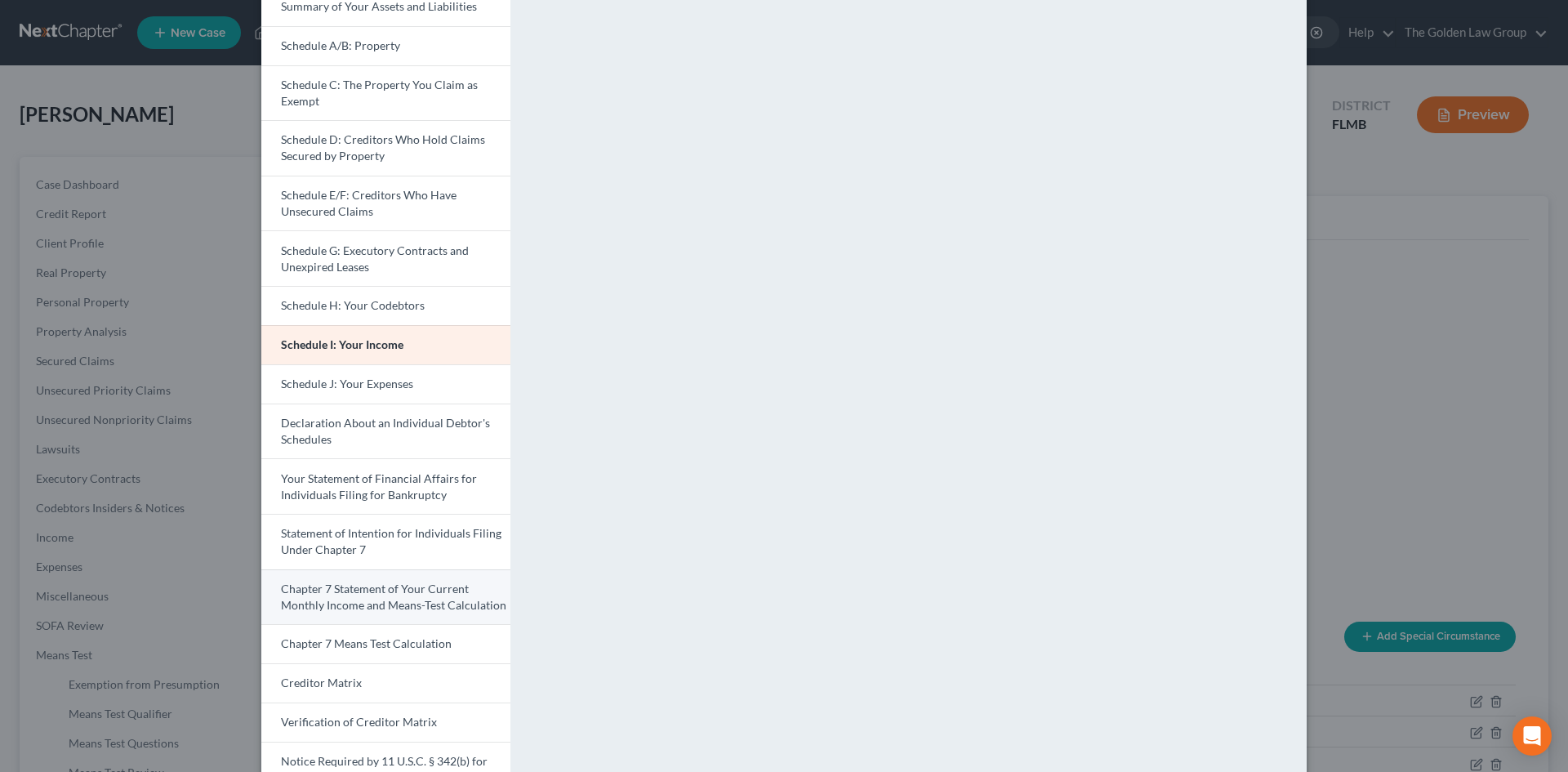
click at [449, 600] on span "Chapter 7 Statement of Your Current Monthly Income and Means-Test Calculation" at bounding box center [393, 597] width 225 height 31
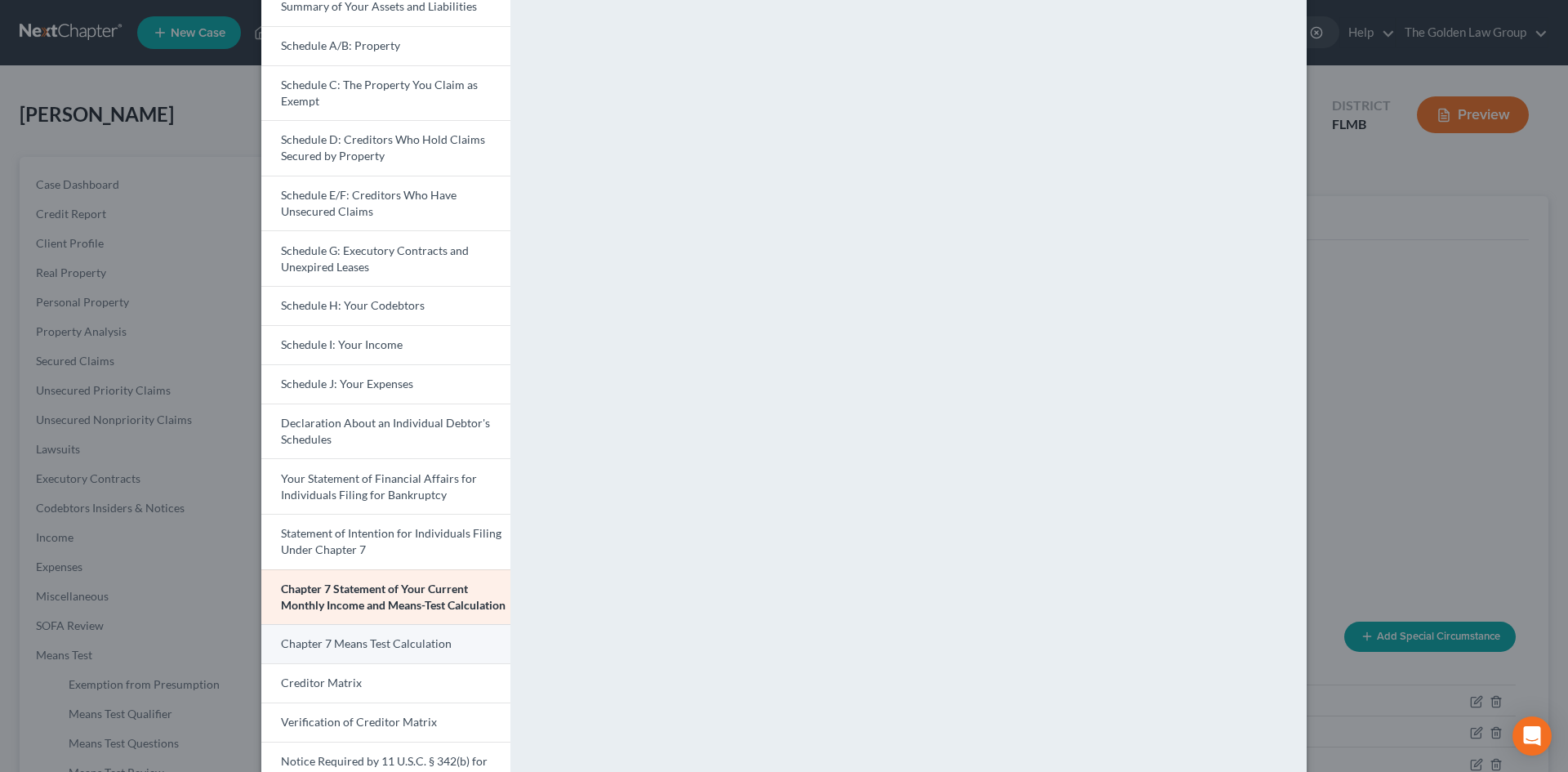
click at [411, 637] on span "Chapter 7 Means Test Calculation" at bounding box center [366, 643] width 171 height 14
